Goal: Check status: Check status

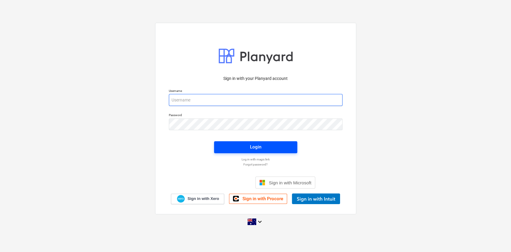
type input "[EMAIL_ADDRESS][DOMAIN_NAME]"
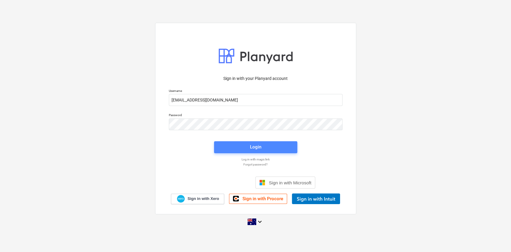
click at [226, 145] on span "Login" at bounding box center [255, 147] width 69 height 8
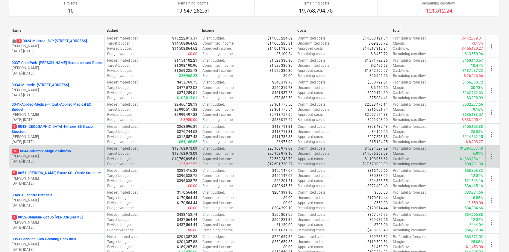
scroll to position [67, 0]
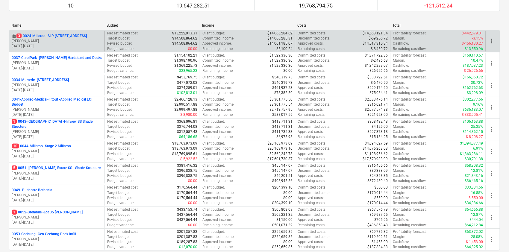
click at [48, 35] on p "3 0024-Millaroo - SLR [STREET_ADDRESS]" at bounding box center [51, 36] width 70 height 5
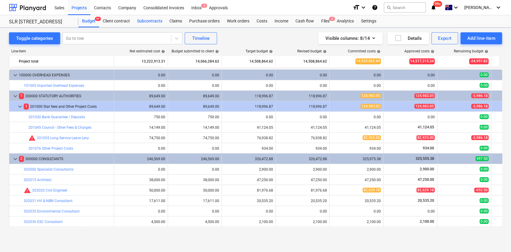
click at [150, 26] on div "Subcontracts" at bounding box center [149, 21] width 32 height 12
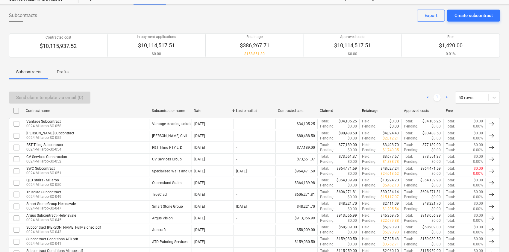
scroll to position [62, 0]
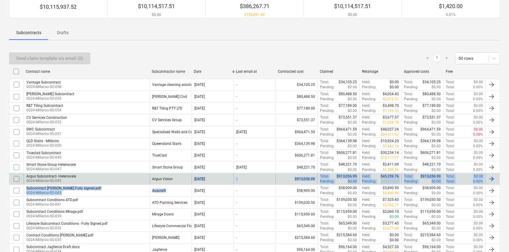
drag, startPoint x: 173, startPoint y: 184, endPoint x: 173, endPoint y: 180, distance: 4.2
click at [173, 180] on div "Argus Vision" at bounding box center [171, 179] width 42 height 10
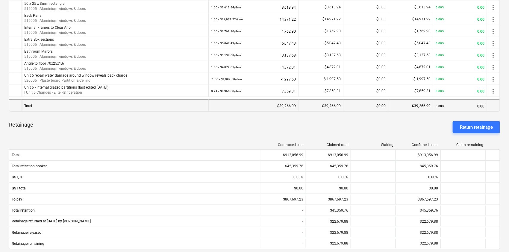
scroll to position [224, 0]
